Goal: Task Accomplishment & Management: Manage account settings

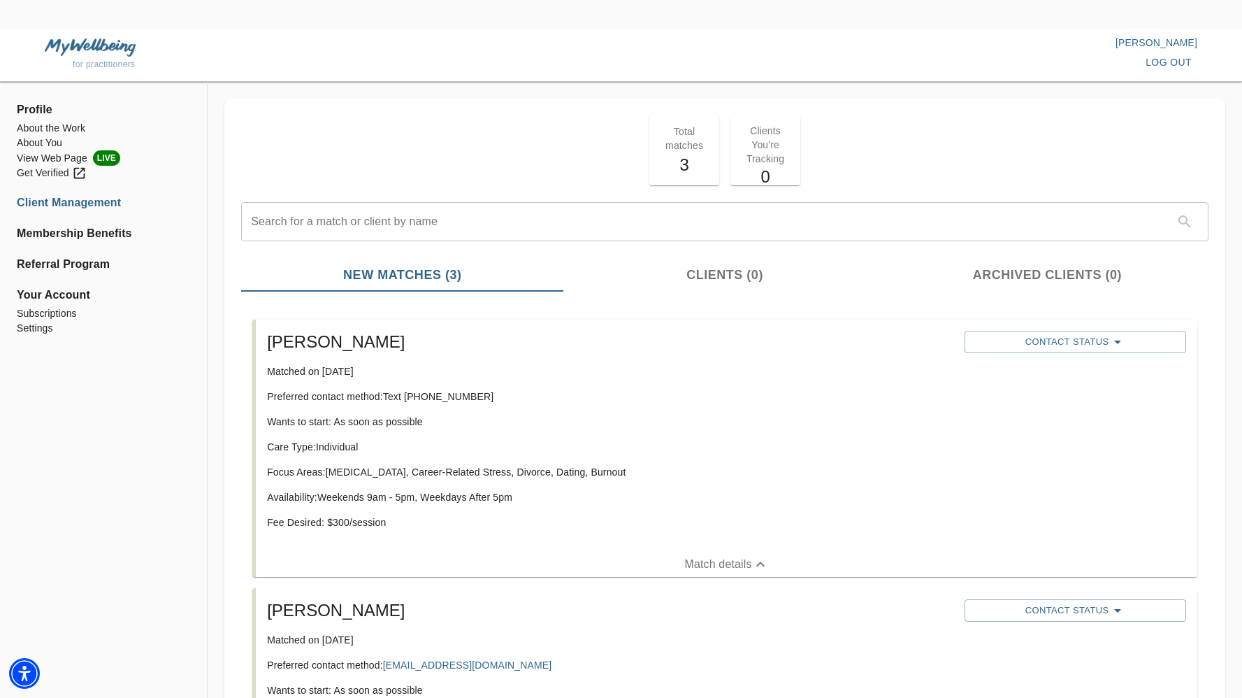
scroll to position [209, 0]
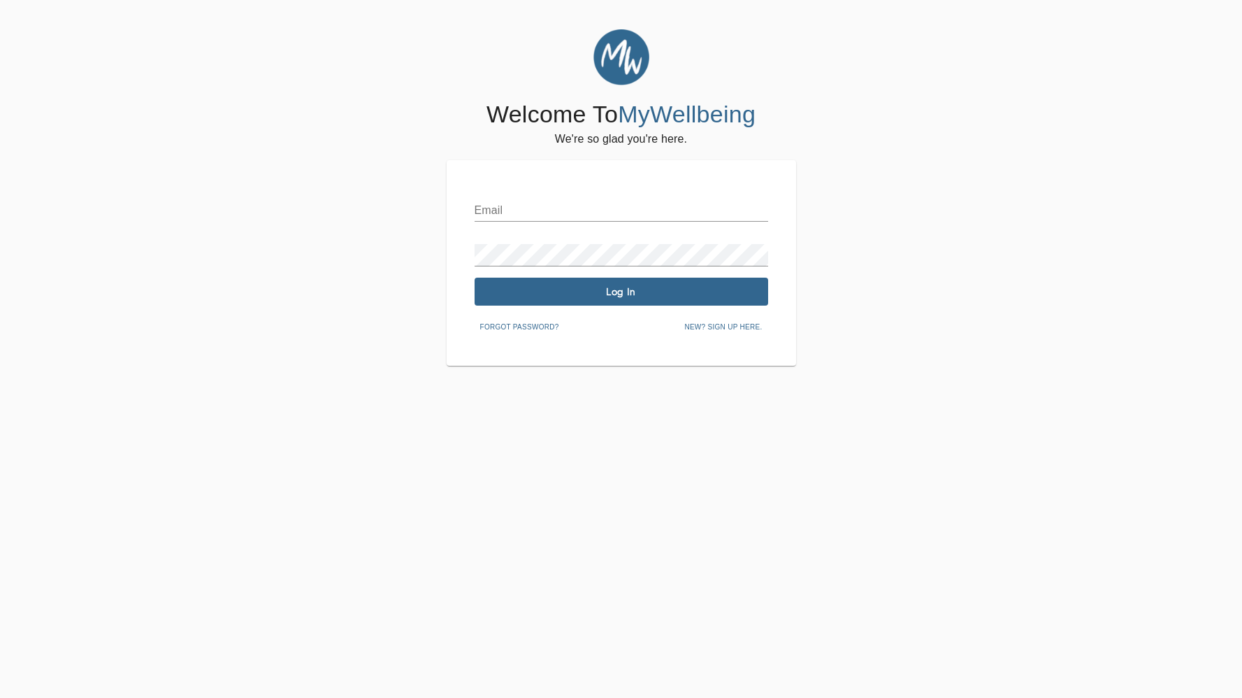
scroll to position [85, 0]
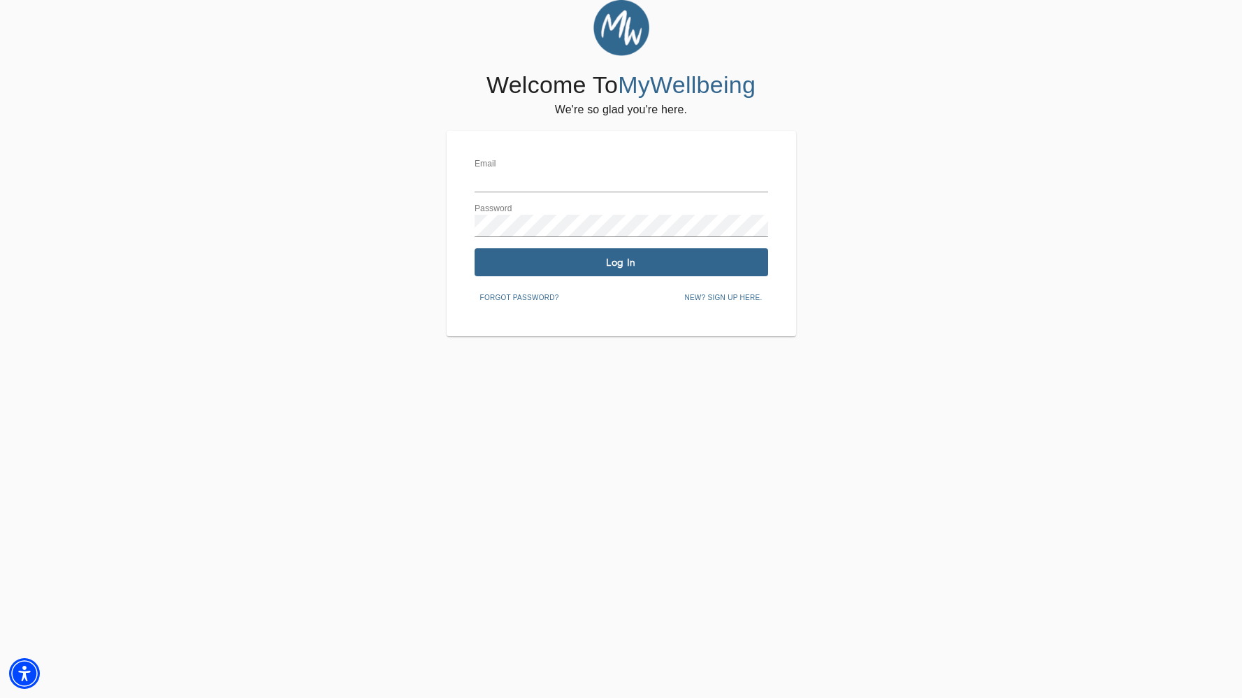
type input "[PERSON_NAME][EMAIL_ADDRESS][DOMAIN_NAME]"
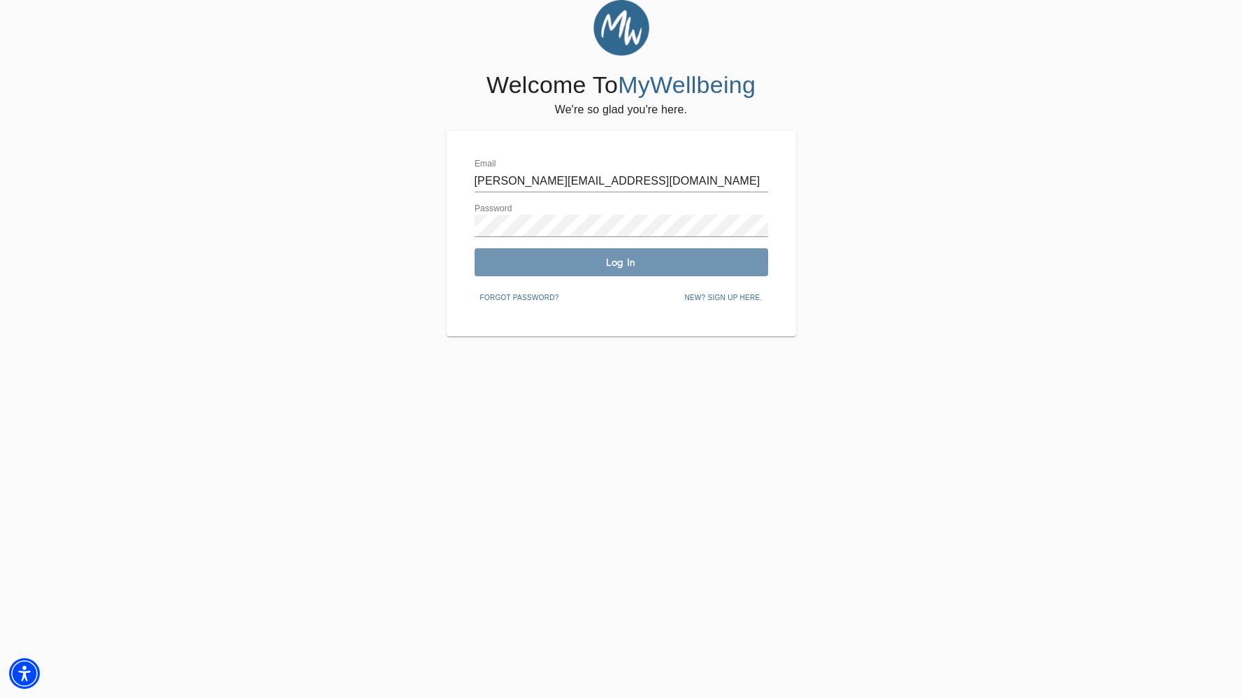
click at [704, 250] on button "Log In" at bounding box center [622, 262] width 294 height 28
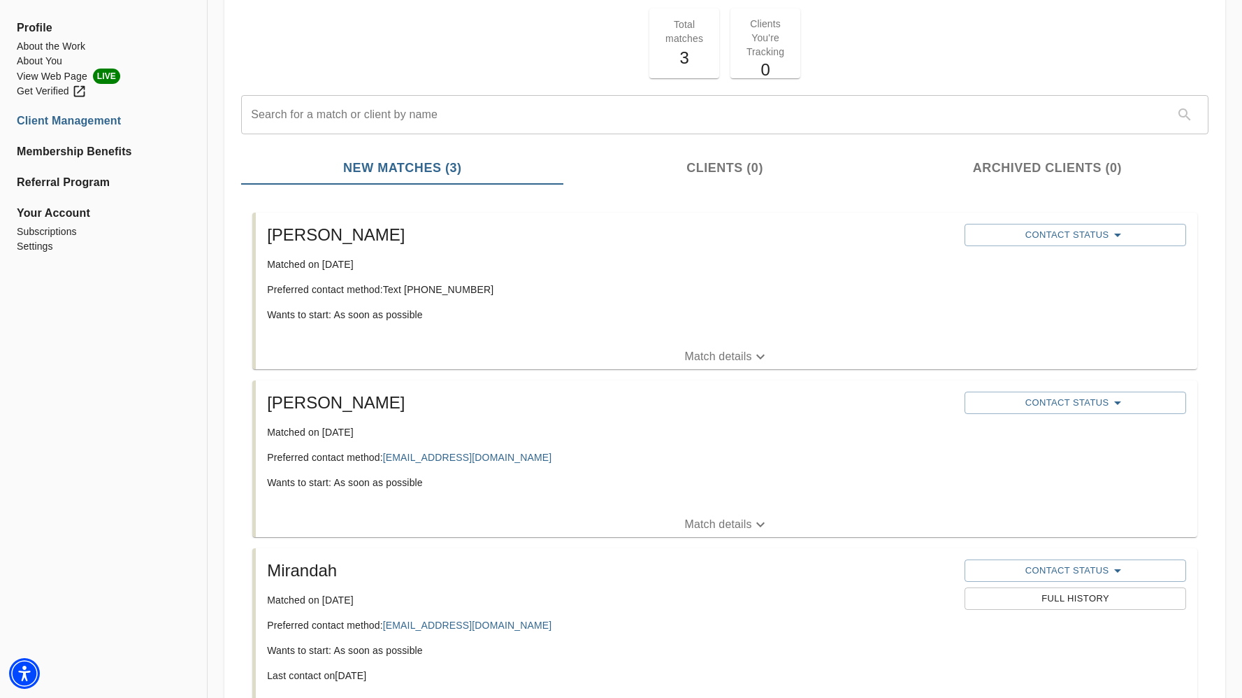
scroll to position [229, 0]
